Goal: Information Seeking & Learning: Understand process/instructions

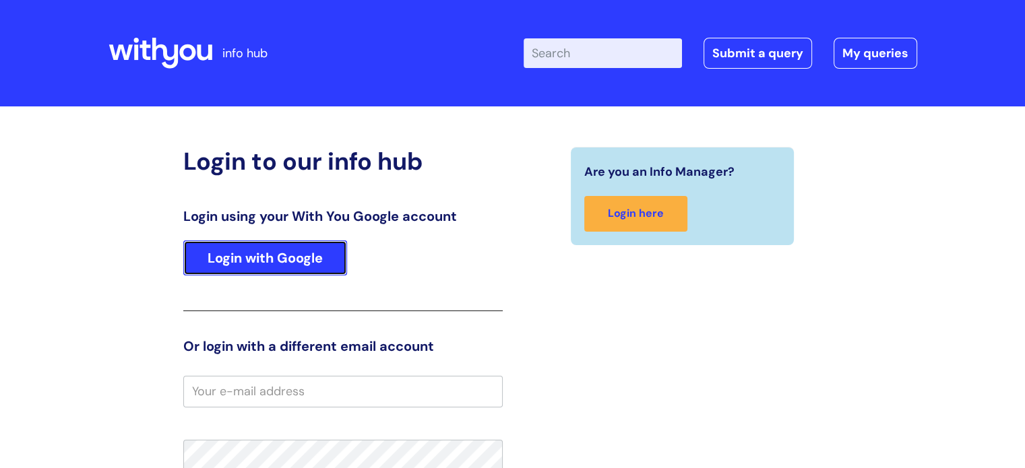
click at [294, 266] on link "Login with Google" at bounding box center [265, 258] width 164 height 35
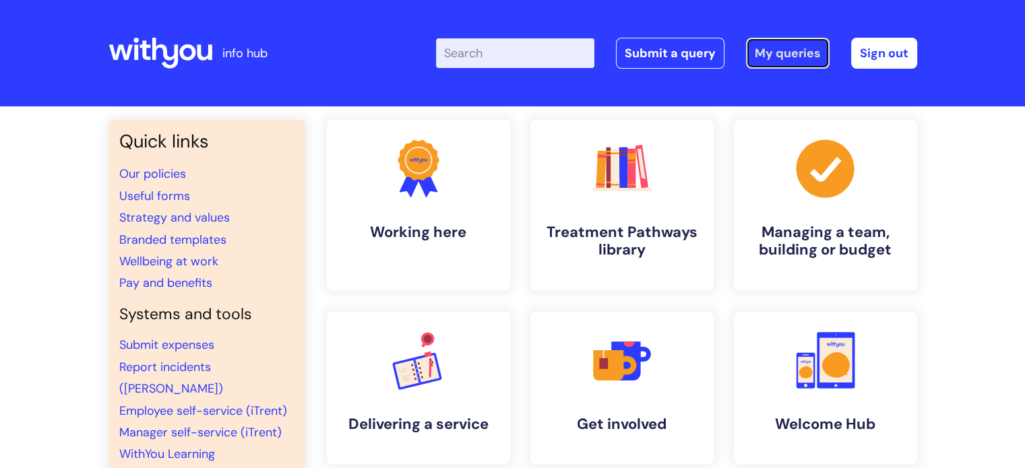
click at [770, 39] on link "My queries" at bounding box center [788, 53] width 84 height 31
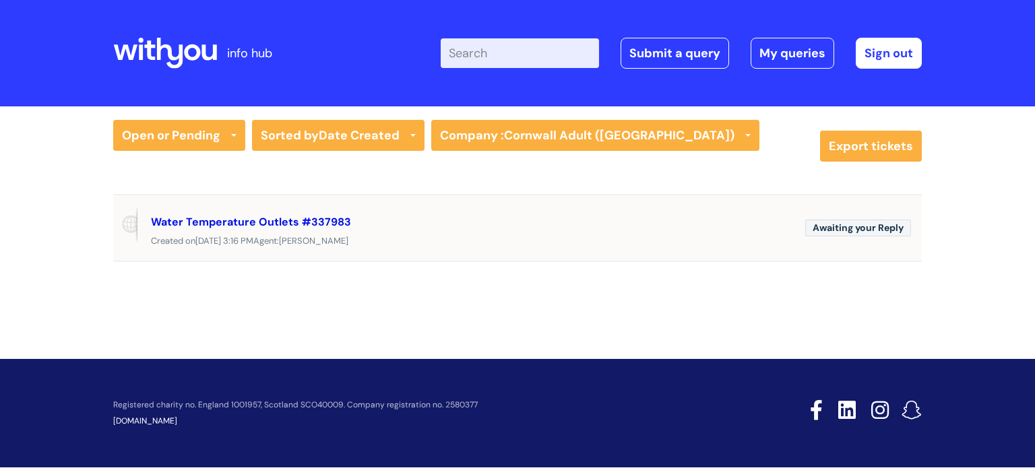
click at [236, 224] on link "Water Temperature Outlets #337983" at bounding box center [251, 222] width 200 height 14
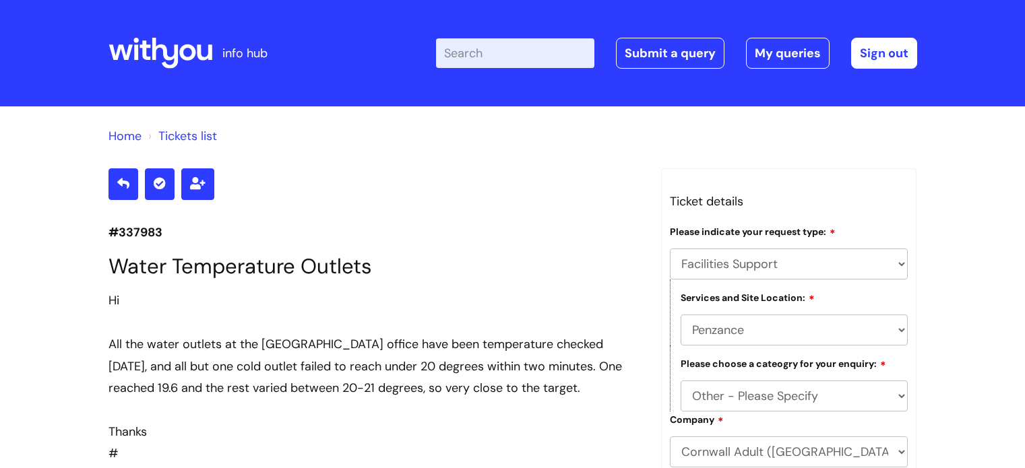
select select "Facilities Support"
select select "Penzance"
select select "Other - Please Specify"
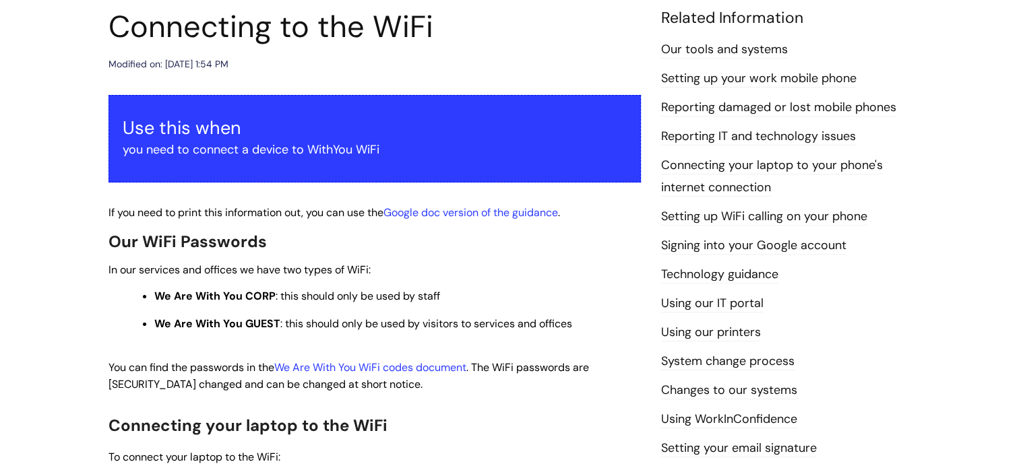
scroll to position [270, 0]
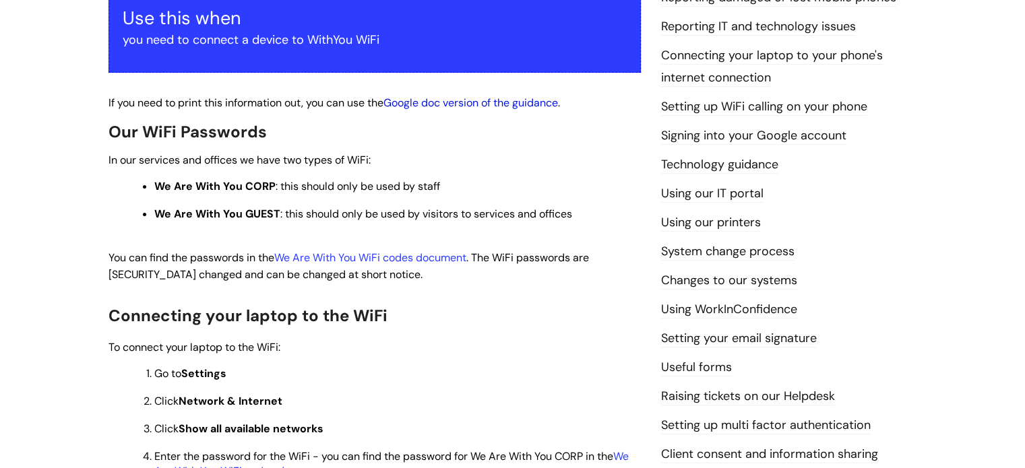
click at [510, 109] on link "Google doc version of the guidance" at bounding box center [470, 103] width 175 height 14
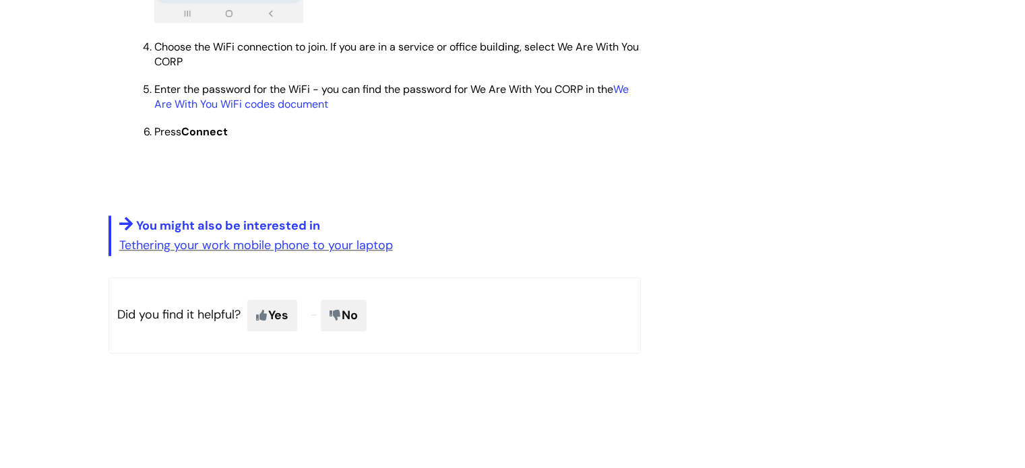
scroll to position [1083, 0]
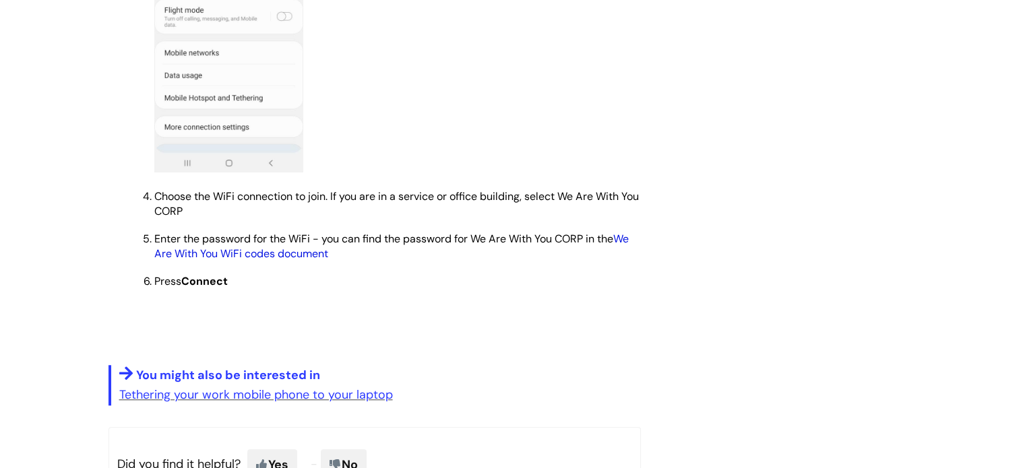
click at [208, 261] on link "We Are With You WiFi codes document" at bounding box center [391, 246] width 474 height 29
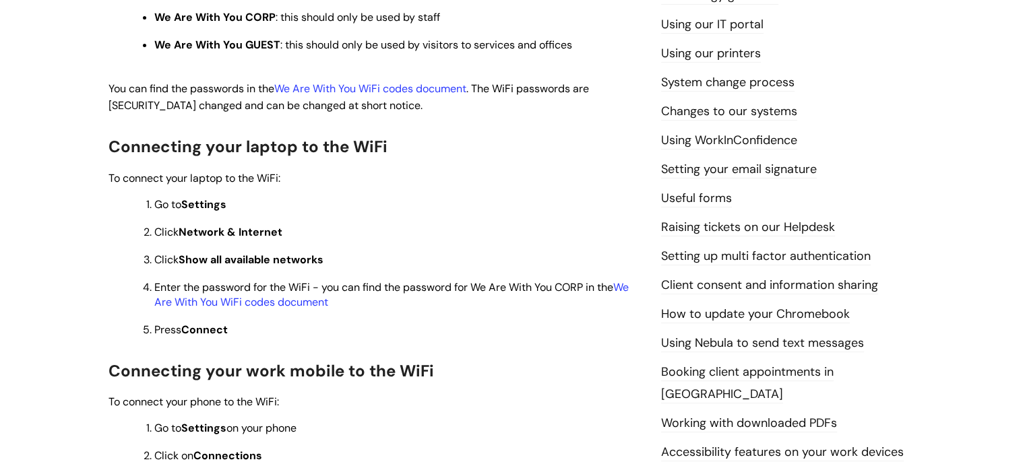
scroll to position [472, 0]
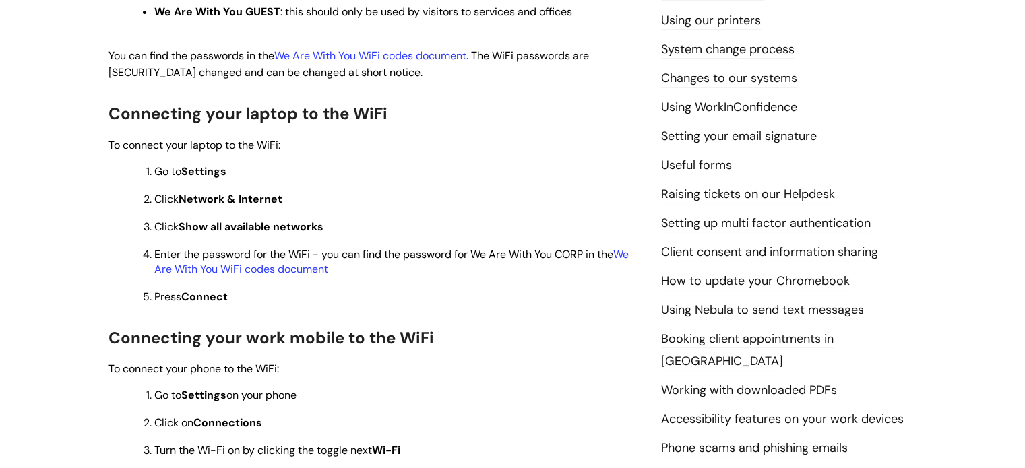
click at [434, 305] on p "Press Connect" at bounding box center [397, 297] width 487 height 15
